Goal: Information Seeking & Learning: Learn about a topic

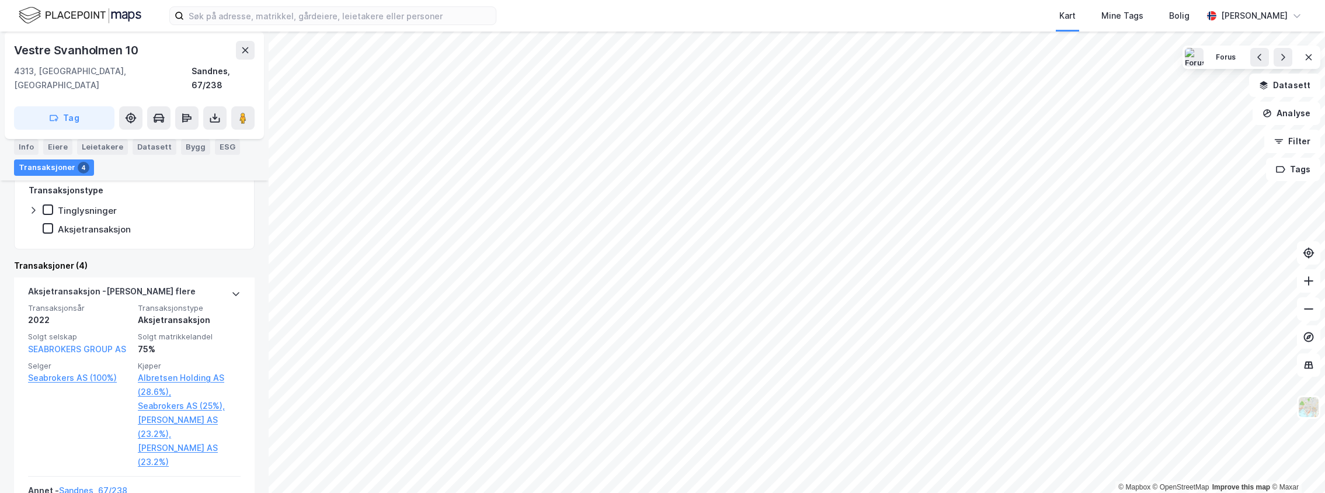
scroll to position [175, 0]
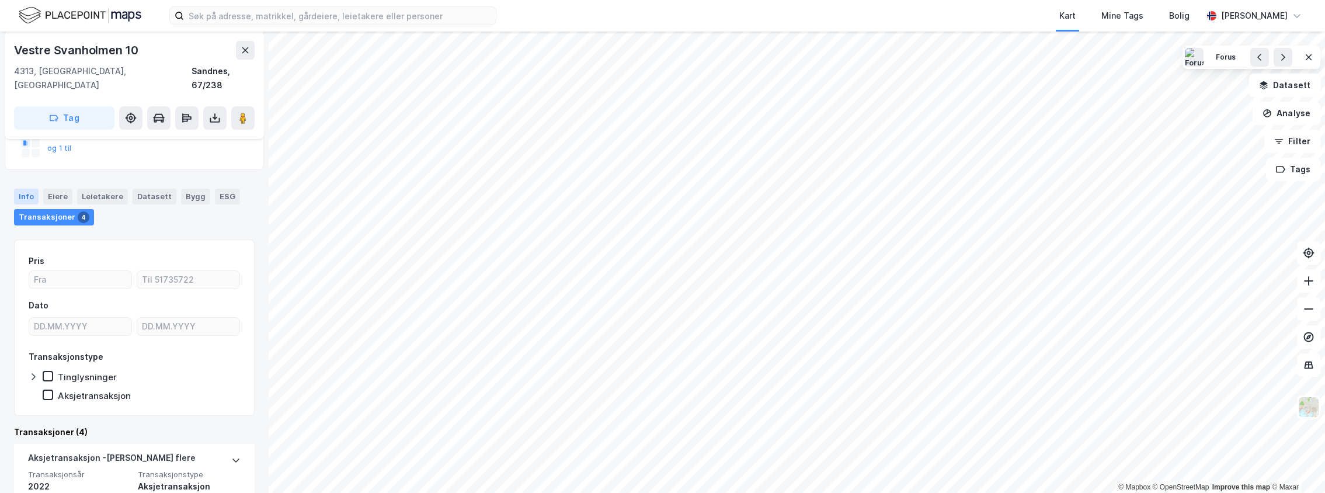
click at [16, 189] on div "Info" at bounding box center [26, 196] width 25 height 15
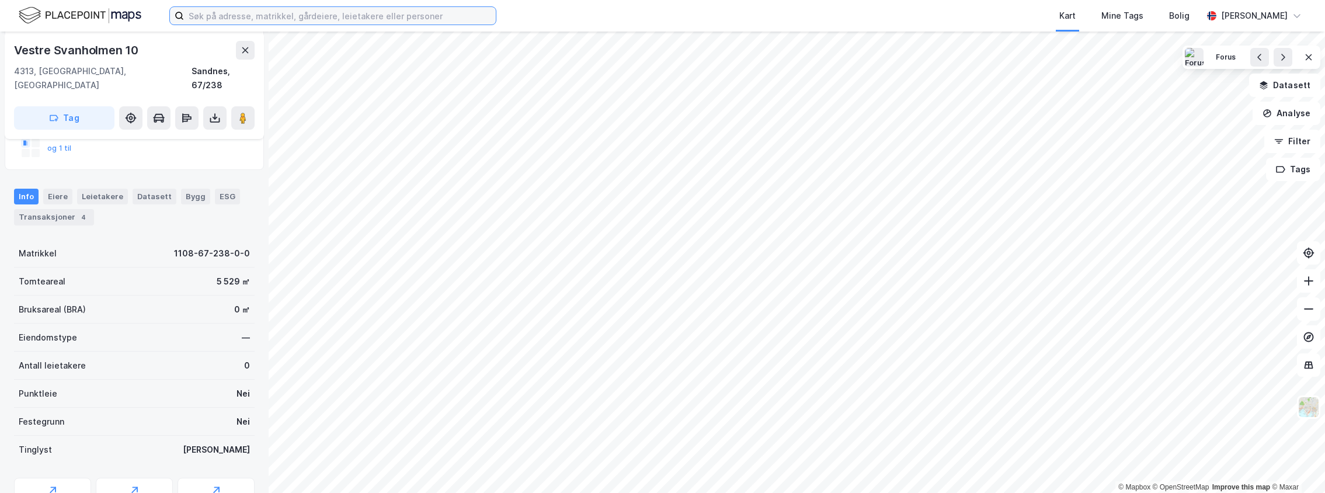
click at [314, 14] on input at bounding box center [340, 16] width 312 height 18
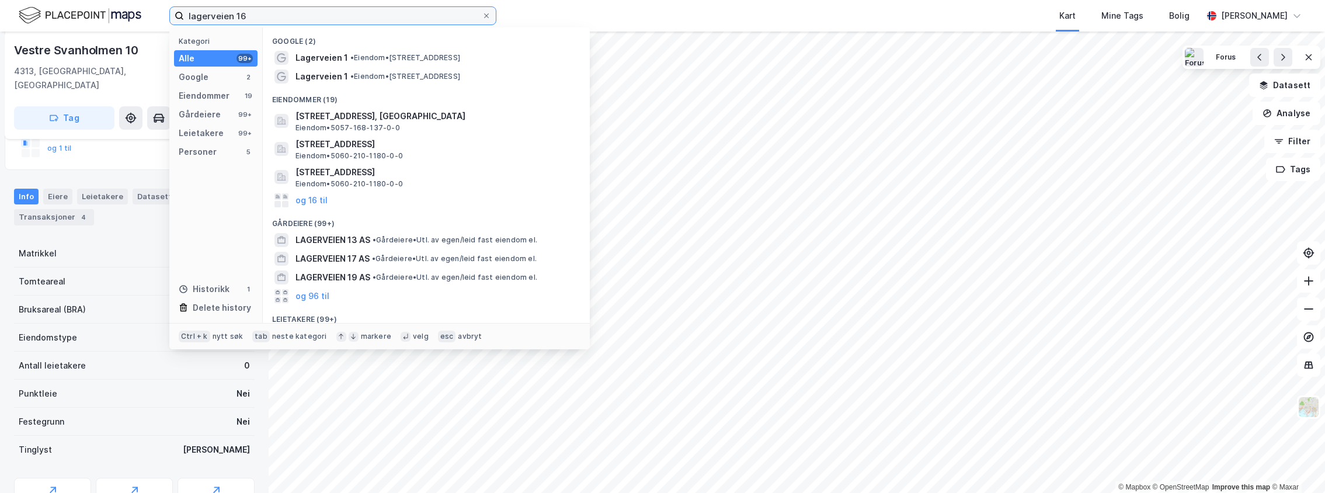
type input "lagerveien 16"
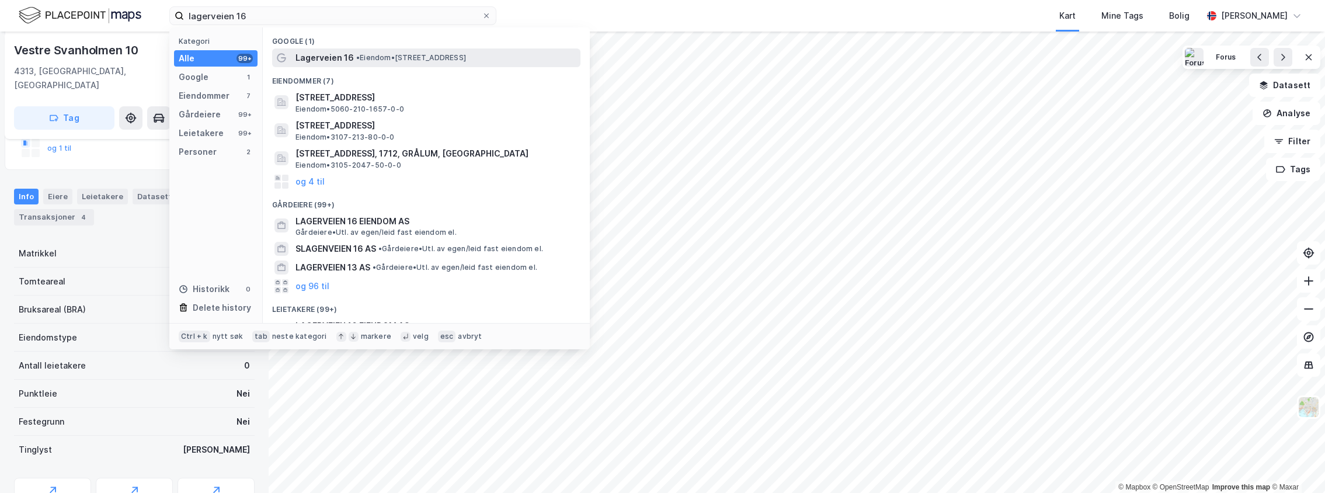
click at [347, 57] on span "Lagerveien 16" at bounding box center [325, 58] width 58 height 14
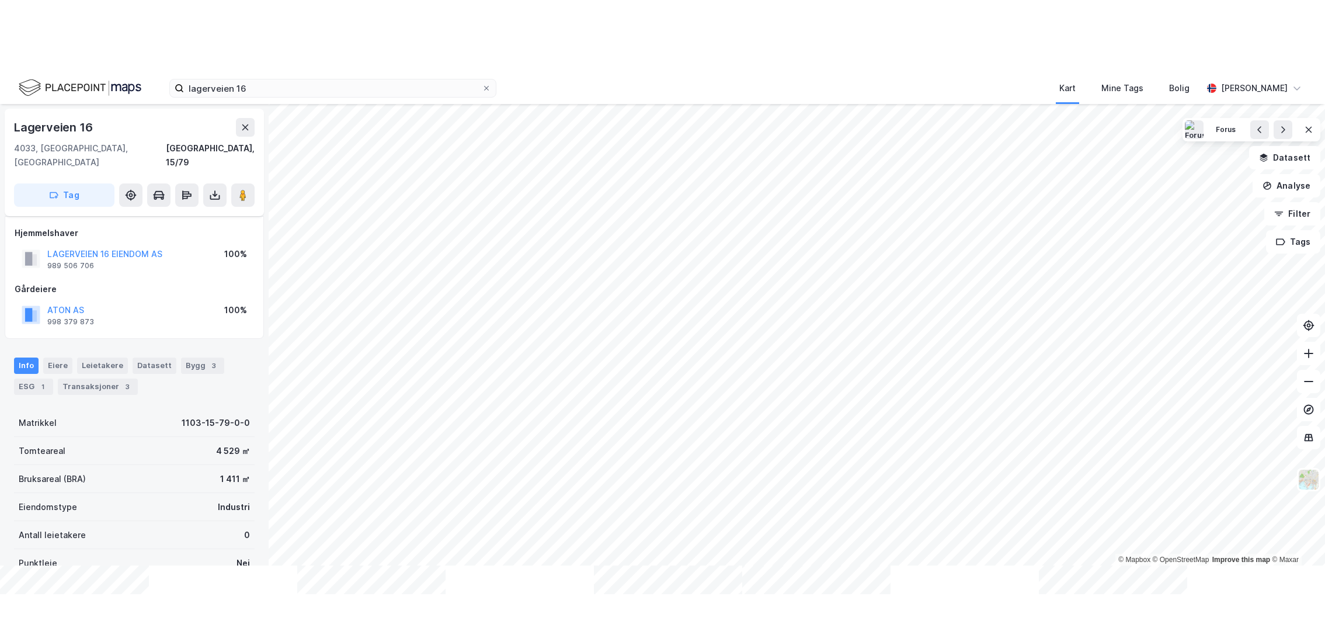
scroll to position [143, 0]
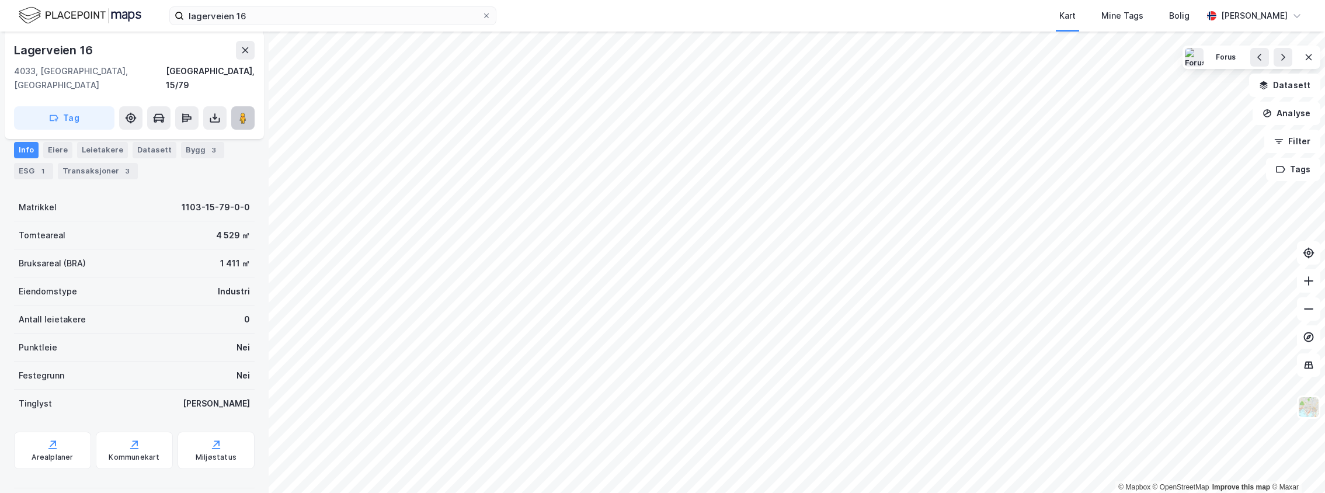
click at [239, 112] on image at bounding box center [242, 118] width 7 height 12
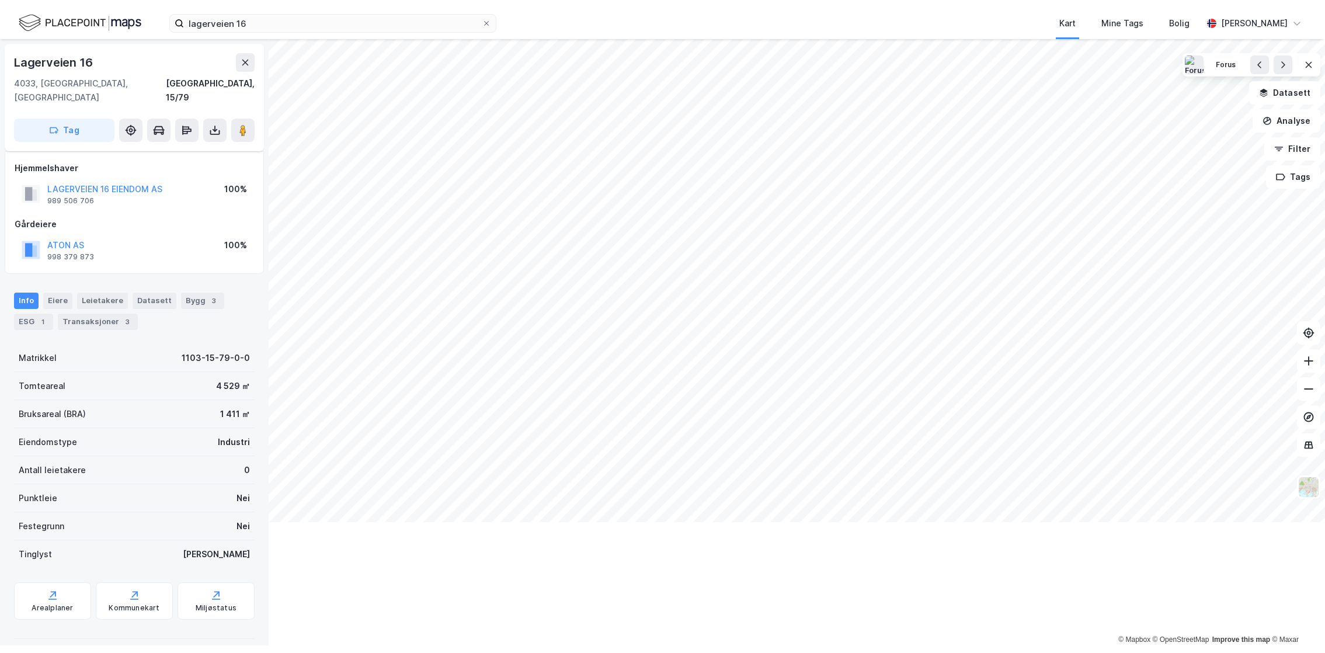
scroll to position [0, 0]
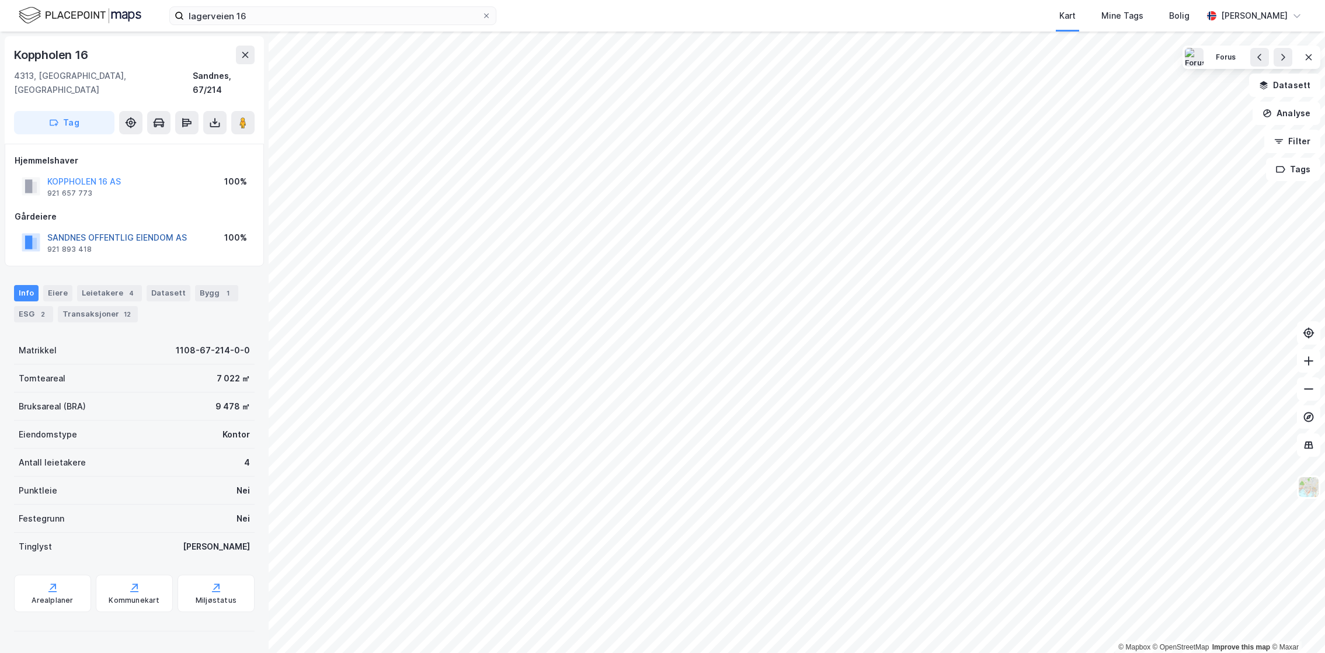
click at [0, 0] on button "SANDNES OFFENTLIG EIENDOM AS" at bounding box center [0, 0] width 0 height 0
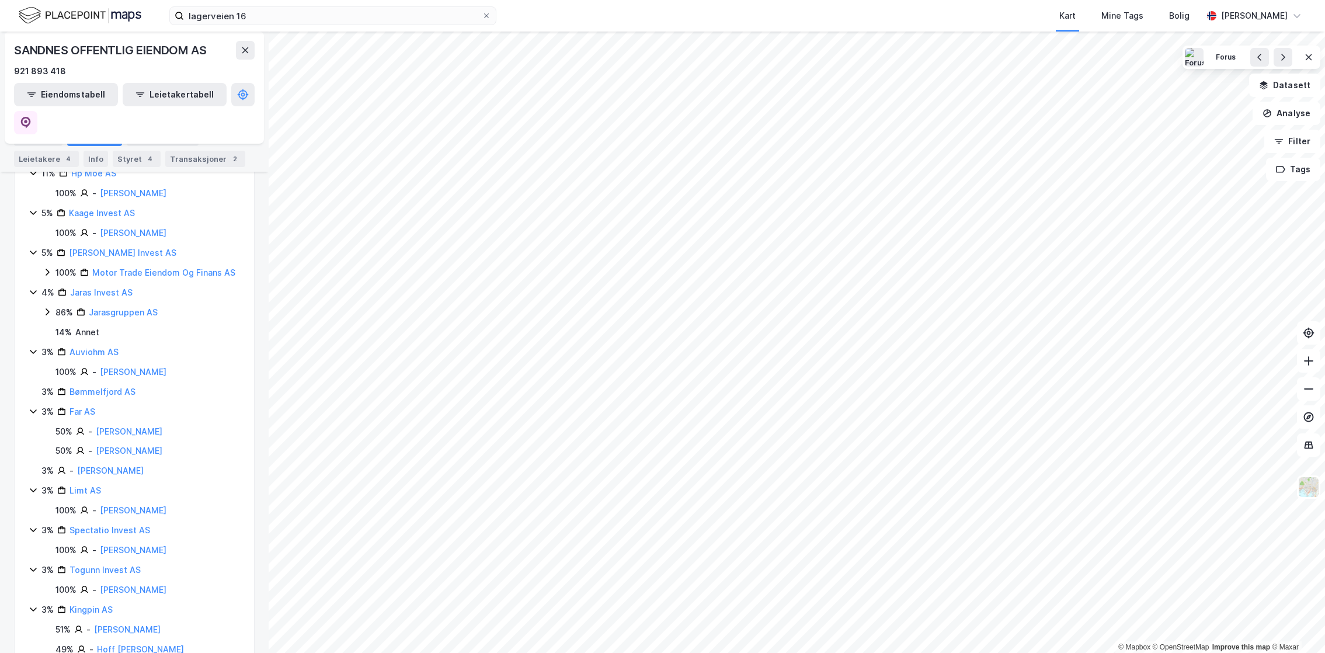
scroll to position [409, 0]
